Goal: Information Seeking & Learning: Learn about a topic

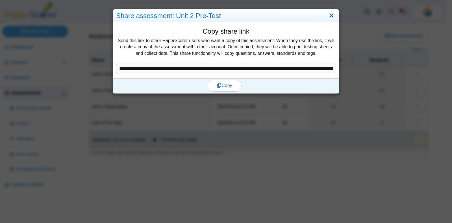
click at [327, 17] on link "Close" at bounding box center [331, 16] width 9 height 10
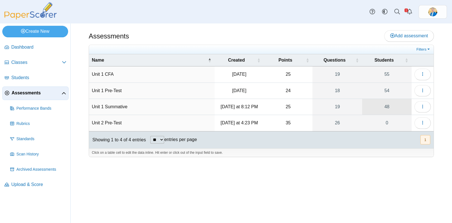
click at [388, 108] on link "48" at bounding box center [386, 107] width 49 height 16
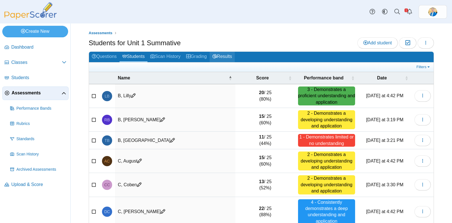
click at [232, 56] on link "Results" at bounding box center [222, 57] width 25 height 10
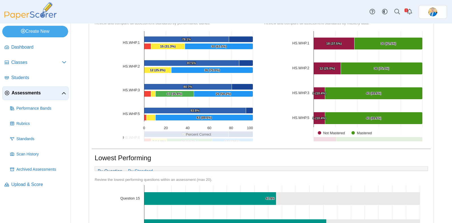
scroll to position [177, 0]
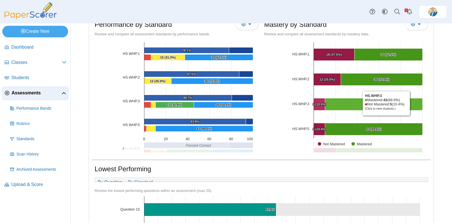
click at [409, 103] on Mastered "[object Object], 43. Mastered." at bounding box center [373, 104] width 97 height 12
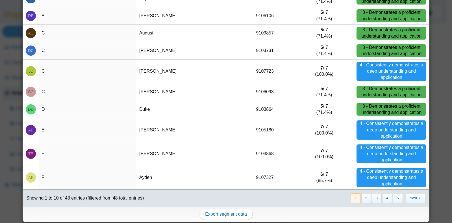
scroll to position [57, 0]
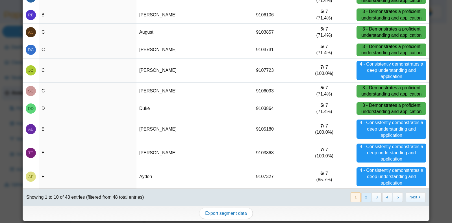
click at [362, 194] on button "2" at bounding box center [366, 196] width 10 height 9
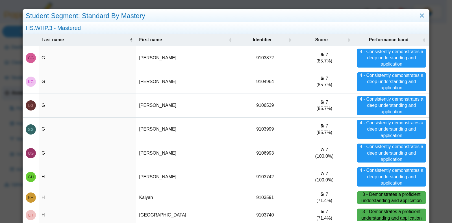
scroll to position [82, 0]
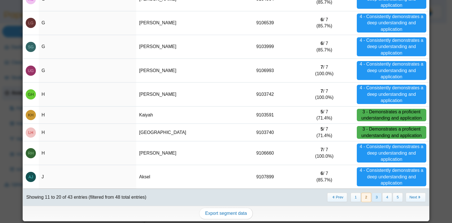
click at [373, 196] on button "3" at bounding box center [377, 197] width 10 height 9
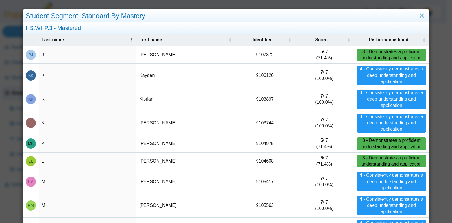
scroll to position [70, 0]
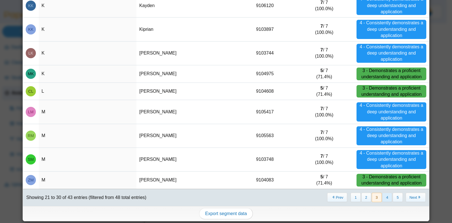
click at [384, 196] on button "4" at bounding box center [387, 197] width 10 height 9
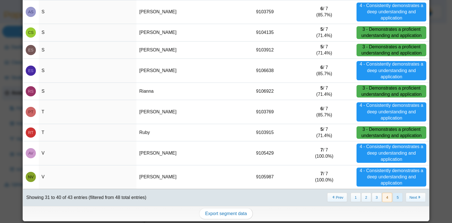
click at [394, 194] on button "5" at bounding box center [398, 197] width 10 height 9
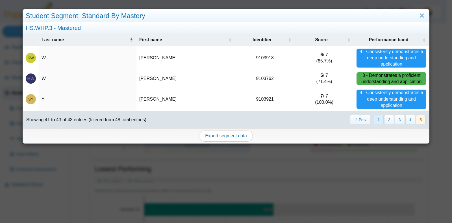
click at [375, 118] on button "1" at bounding box center [379, 119] width 10 height 9
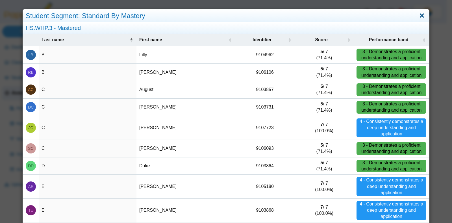
click at [417, 18] on link "Close" at bounding box center [421, 16] width 9 height 10
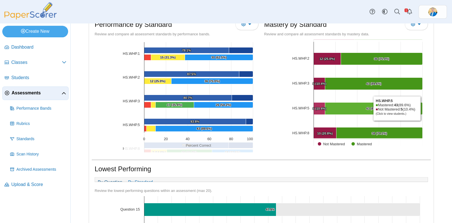
scroll to position [28, 0]
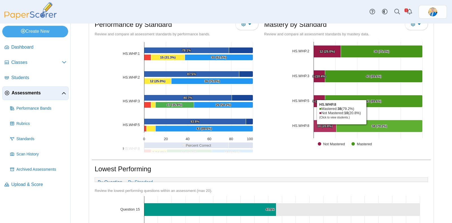
click at [338, 123] on Mastered "[object Object], 38. Mastered." at bounding box center [379, 126] width 86 height 12
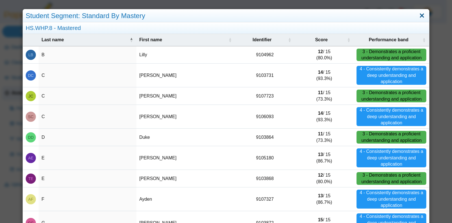
click at [420, 17] on link "Close" at bounding box center [421, 16] width 9 height 10
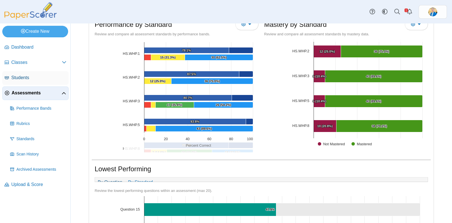
click at [25, 73] on link "Students" at bounding box center [35, 78] width 66 height 14
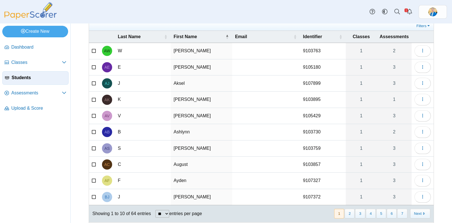
scroll to position [34, 0]
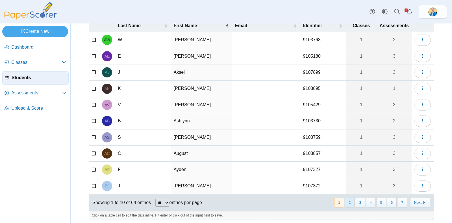
click at [346, 201] on button "2" at bounding box center [350, 202] width 10 height 9
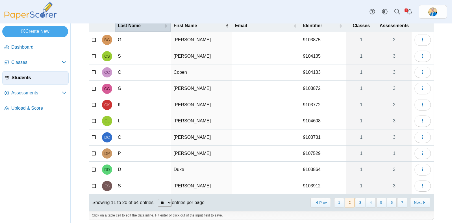
click at [152, 28] on th "Last Name" at bounding box center [143, 26] width 56 height 12
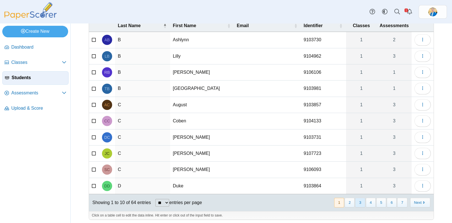
click at [356, 204] on button "3" at bounding box center [360, 202] width 10 height 9
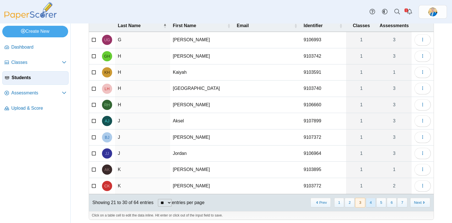
click at [366, 200] on button "4" at bounding box center [371, 202] width 10 height 9
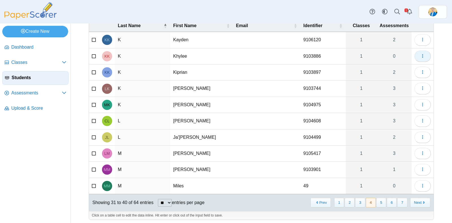
click at [420, 55] on icon "button" at bounding box center [422, 56] width 5 height 5
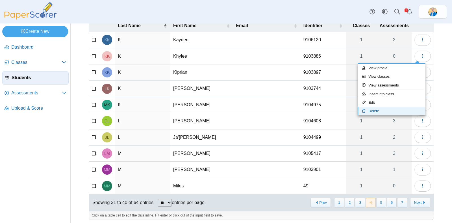
click at [377, 110] on link "Delete" at bounding box center [392, 111] width 68 height 8
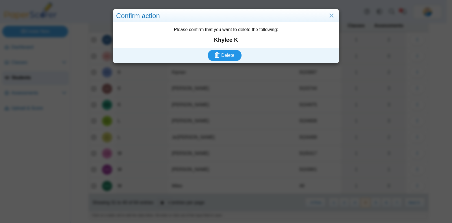
click at [221, 53] on span "Delete" at bounding box center [227, 55] width 13 height 5
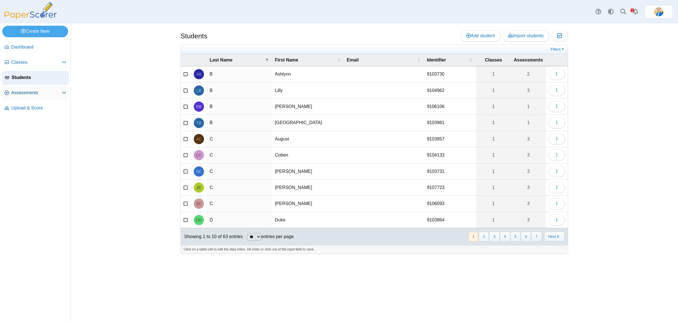
click at [34, 95] on span "Assessments" at bounding box center [36, 93] width 51 height 6
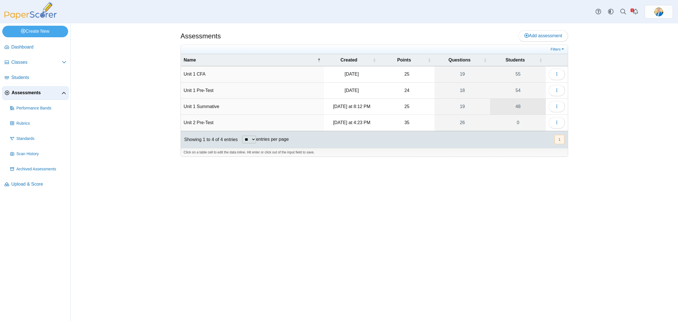
click at [517, 107] on link "48" at bounding box center [518, 107] width 56 height 16
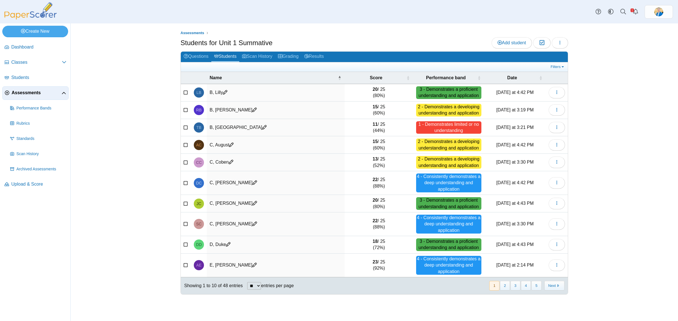
click at [261, 283] on select "** ** ** ***" at bounding box center [254, 286] width 14 height 8
select select "***"
click at [247, 282] on select "** ** ** ***" at bounding box center [254, 286] width 14 height 8
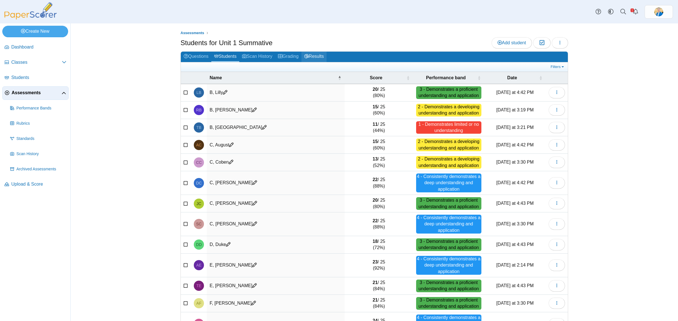
click at [315, 54] on link "Results" at bounding box center [313, 57] width 25 height 10
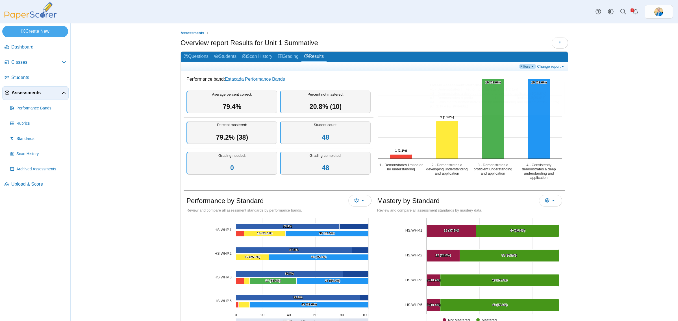
click at [526, 67] on link "Filters" at bounding box center [527, 66] width 17 height 5
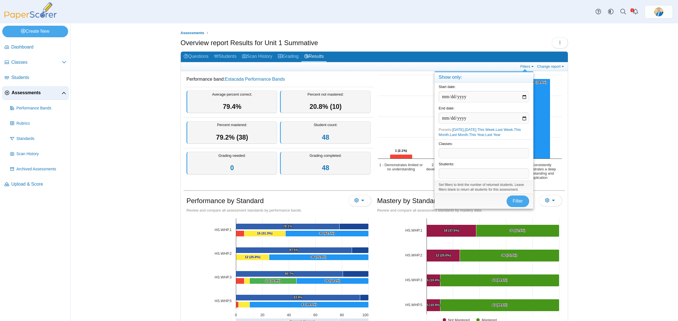
click at [469, 153] on span at bounding box center [484, 154] width 90 height 10
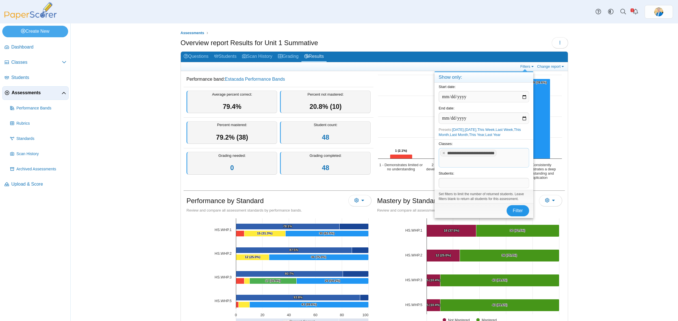
click at [518, 212] on span "Filter" at bounding box center [518, 210] width 10 height 5
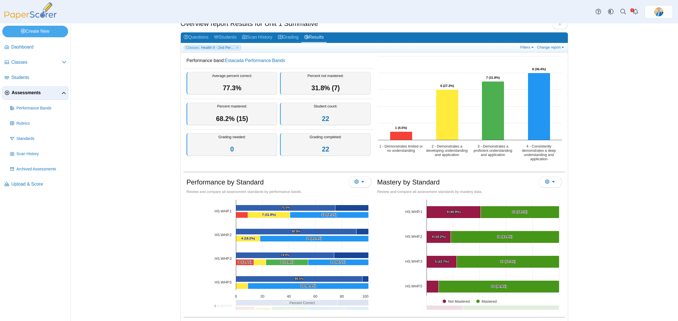
scroll to position [35, 0]
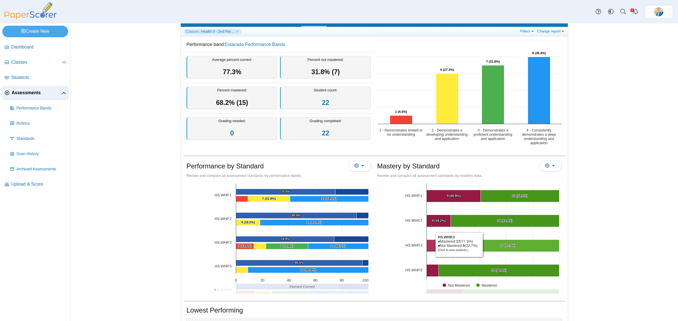
click at [482, 245] on Mastered "[object Object], 17. Mastered." at bounding box center [508, 246] width 103 height 12
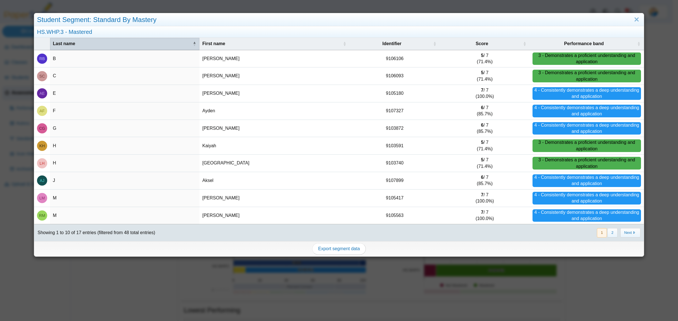
click at [60, 44] on span "Last name" at bounding box center [64, 43] width 22 height 5
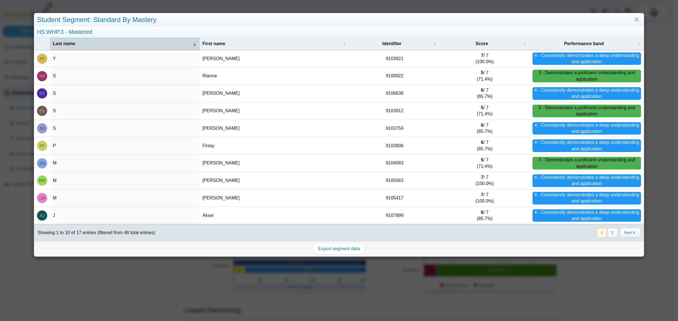
click at [60, 44] on span "Last name" at bounding box center [64, 43] width 22 height 5
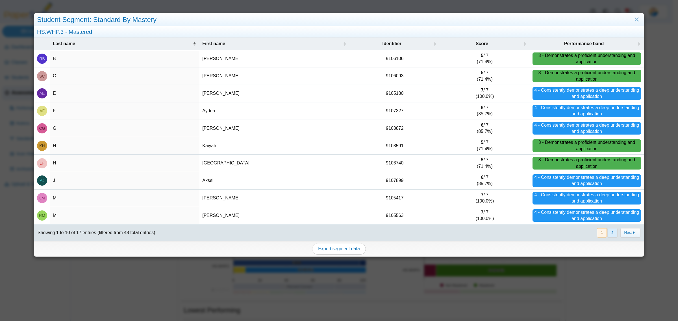
click at [608, 233] on button "2" at bounding box center [612, 232] width 10 height 9
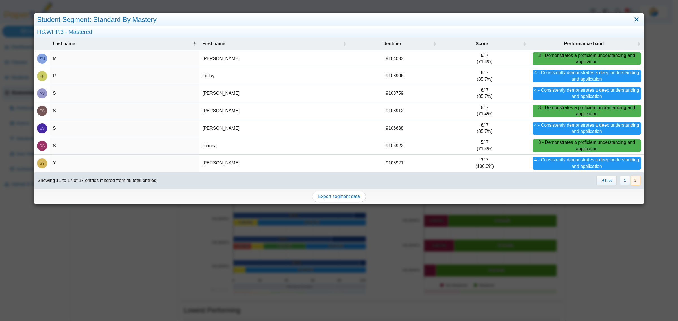
click at [633, 20] on link "Close" at bounding box center [636, 20] width 9 height 10
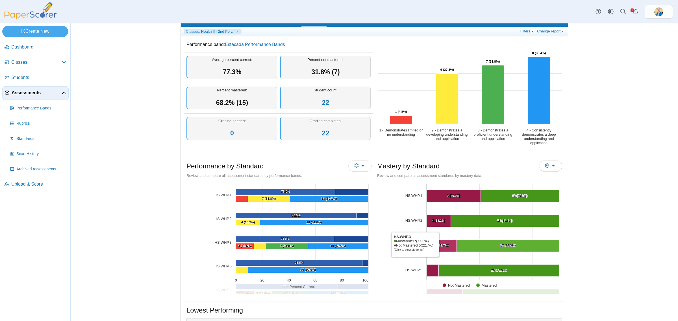
click at [438, 245] on text "5 (22.7%) ​ 5 (22.7%)" at bounding box center [442, 245] width 14 height 3
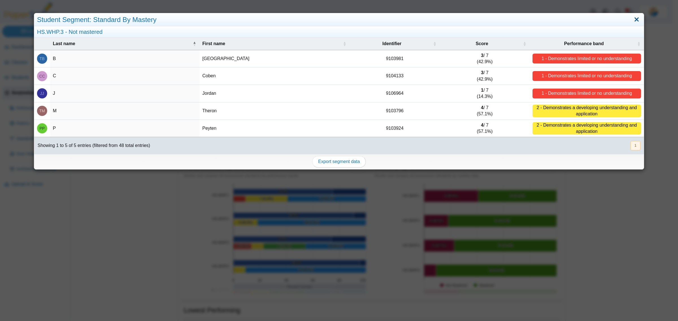
click at [633, 23] on link "Close" at bounding box center [636, 20] width 9 height 10
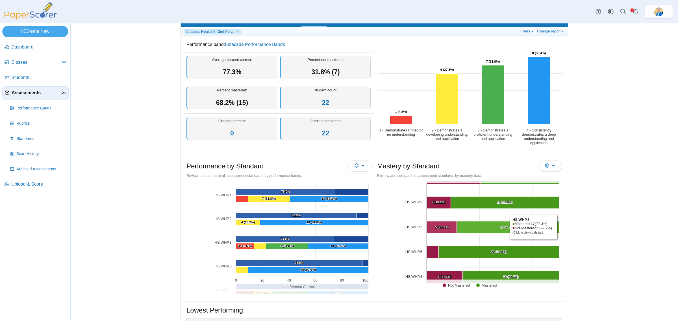
scroll to position [28, 0]
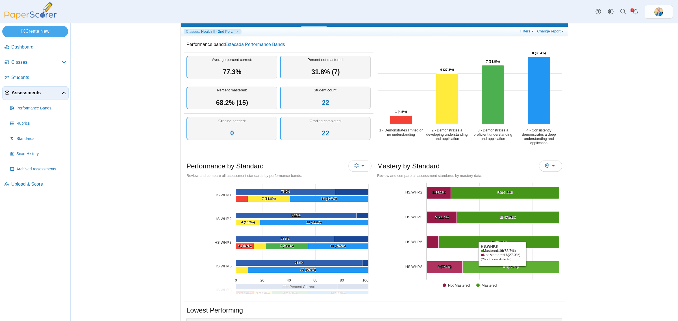
click at [499, 268] on Mastered "[object Object], 16. Mastered." at bounding box center [511, 268] width 97 height 12
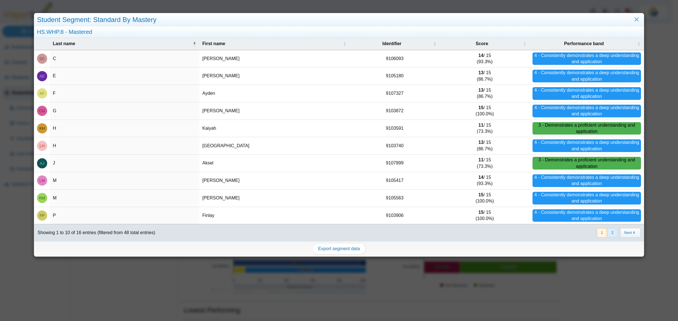
click at [607, 233] on button "2" at bounding box center [612, 232] width 10 height 9
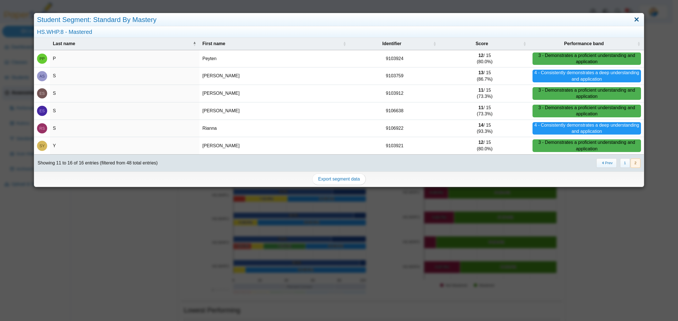
click at [633, 21] on link "Close" at bounding box center [636, 20] width 9 height 10
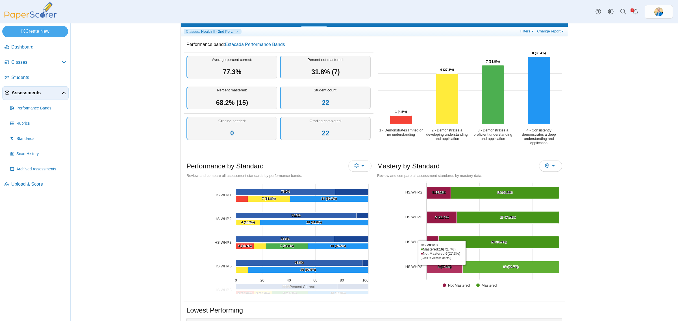
click at [439, 267] on text "6 (27.3%) ​ 6 (27.3%)" at bounding box center [445, 266] width 14 height 3
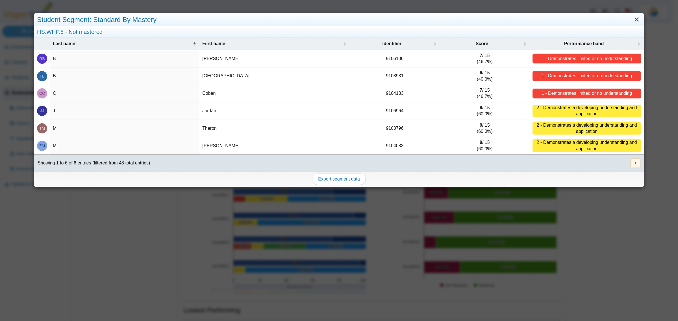
click at [632, 20] on link "Close" at bounding box center [636, 20] width 9 height 10
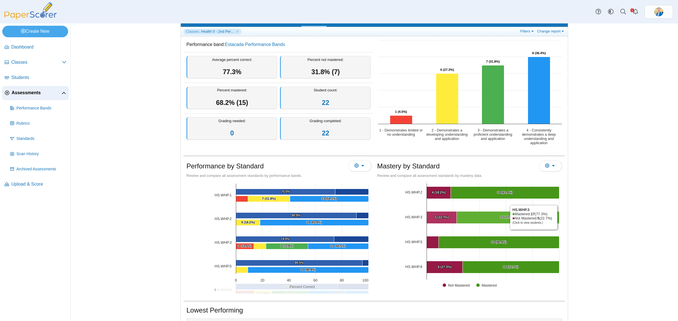
scroll to position [0, 0]
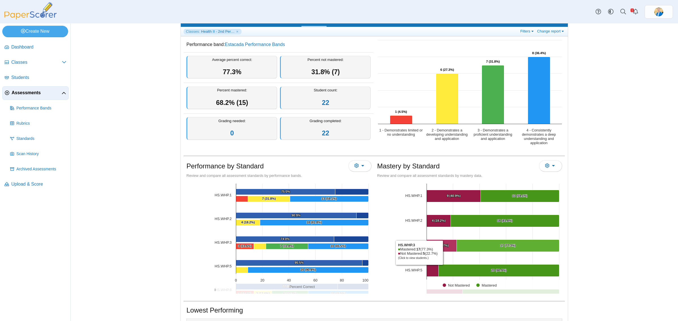
click at [445, 248] on Mastered "[object Object], 5. Not Mastered." at bounding box center [442, 246] width 30 height 12
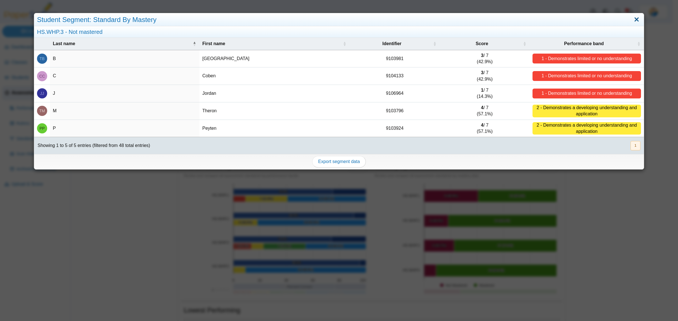
click at [632, 20] on link "Close" at bounding box center [636, 20] width 9 height 10
